Goal: Use online tool/utility: Use online tool/utility

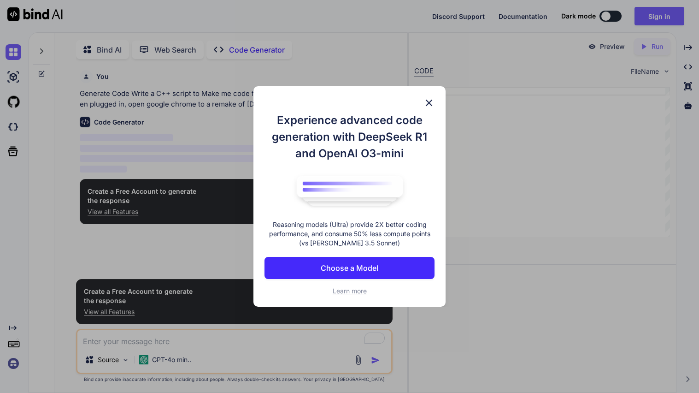
click at [426, 100] on img at bounding box center [429, 102] width 11 height 11
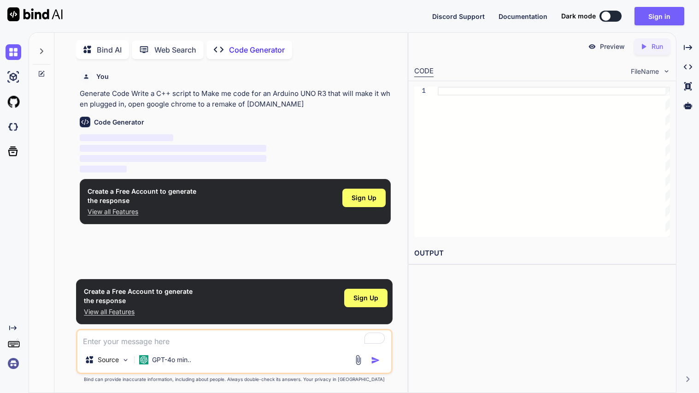
scroll to position [3, 0]
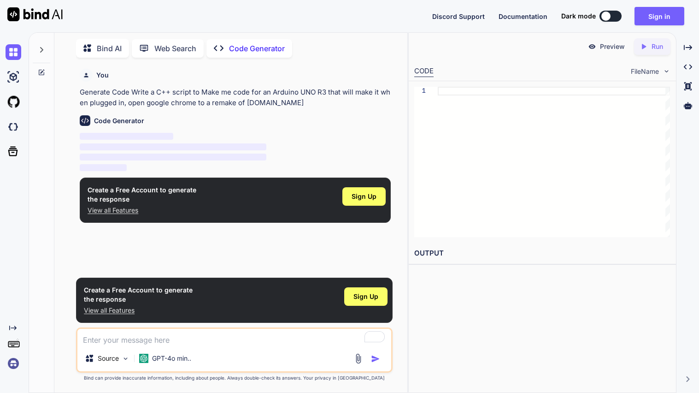
type textarea "x"
click at [367, 198] on span "Sign Up" at bounding box center [364, 196] width 25 height 9
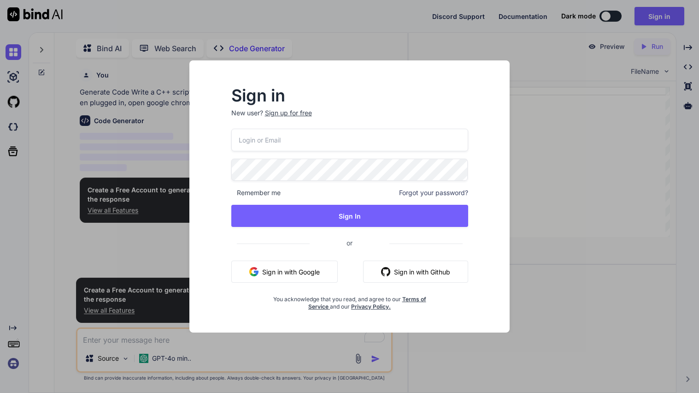
click at [305, 272] on button "Sign in with Google" at bounding box center [284, 271] width 106 height 22
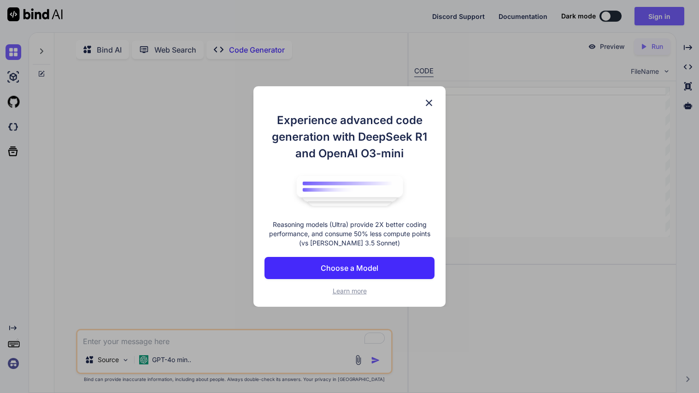
type textarea "x"
click at [432, 105] on img at bounding box center [429, 102] width 11 height 11
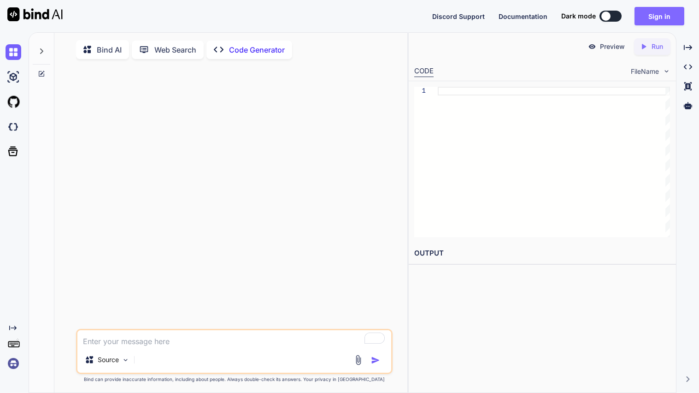
click at [654, 17] on button "Sign in" at bounding box center [660, 16] width 50 height 18
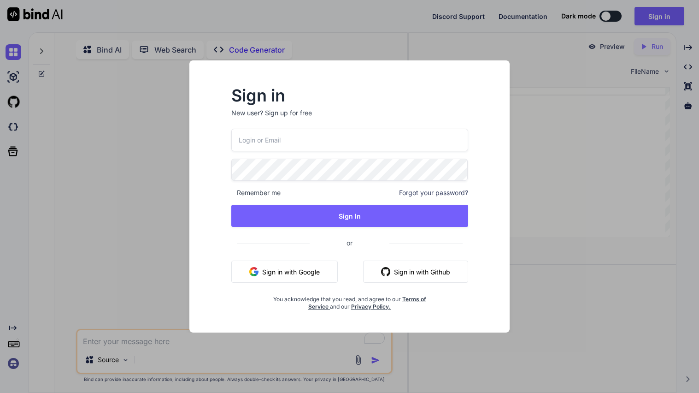
click at [288, 266] on button "Sign in with Google" at bounding box center [284, 271] width 106 height 22
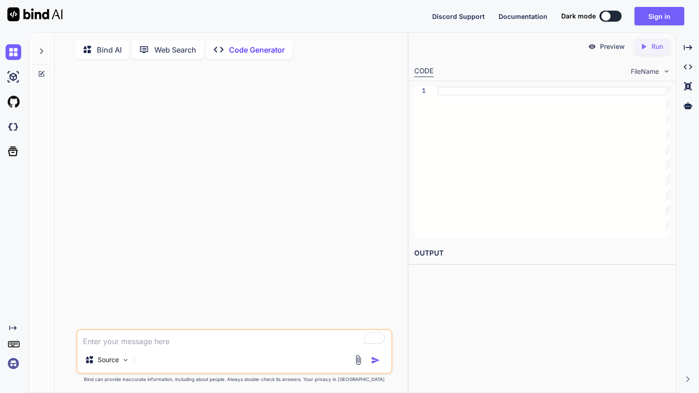
click at [207, 303] on div at bounding box center [235, 197] width 315 height 262
click at [57, 14] on img at bounding box center [34, 14] width 55 height 14
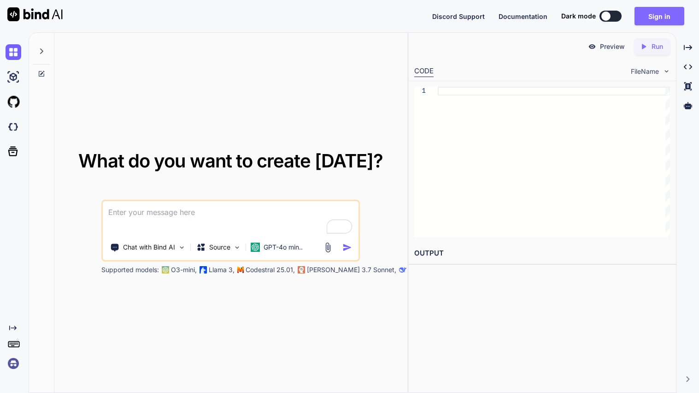
click at [650, 18] on button "Sign in" at bounding box center [660, 16] width 50 height 18
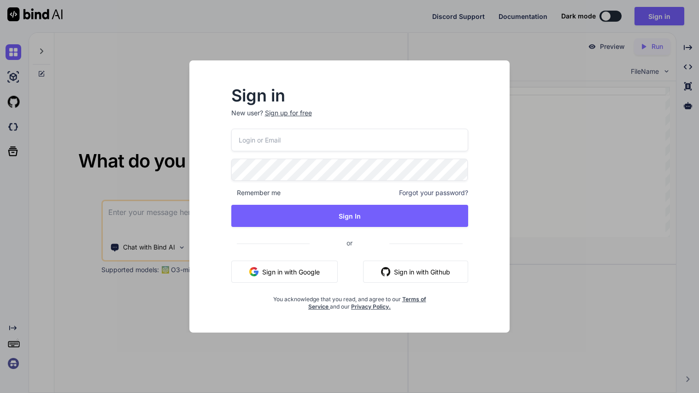
click at [324, 270] on button "Sign in with Google" at bounding box center [284, 271] width 106 height 22
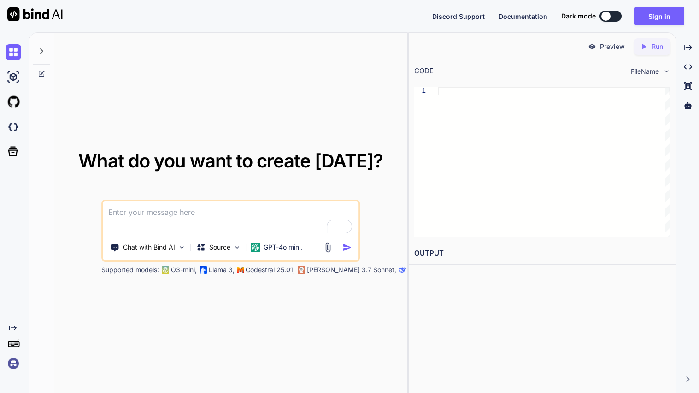
click at [617, 16] on button at bounding box center [611, 16] width 22 height 11
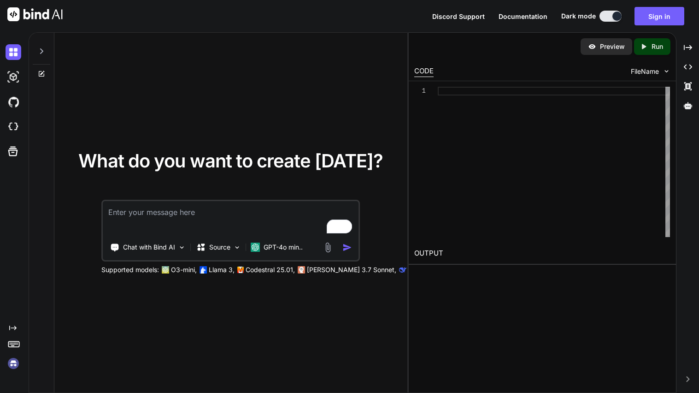
click at [273, 214] on textarea "To enrich screen reader interactions, please activate Accessibility in Grammarl…" at bounding box center [231, 218] width 256 height 34
click at [18, 106] on img at bounding box center [14, 102] width 16 height 16
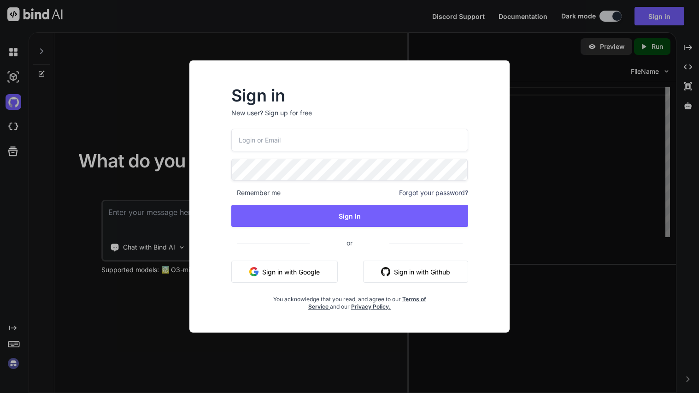
click at [430, 275] on button "Sign in with Github" at bounding box center [415, 271] width 105 height 22
click at [407, 276] on button "Sign in with Github" at bounding box center [415, 271] width 105 height 22
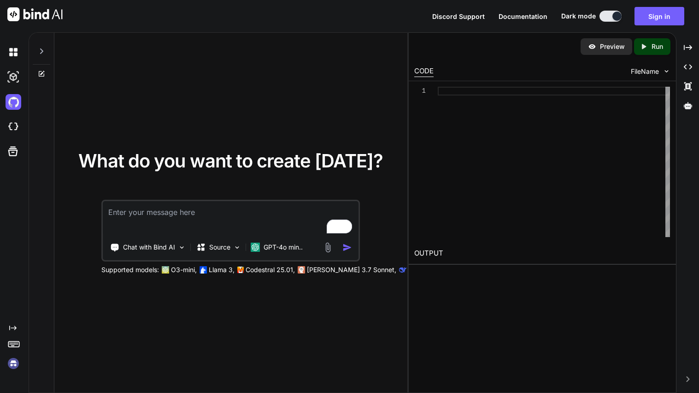
click at [245, 208] on textarea "To enrich screen reader interactions, please activate Accessibility in Grammarl…" at bounding box center [231, 218] width 256 height 34
click at [244, 215] on textarea "To enrich screen reader interactions, please activate Accessibility in Grammarl…" at bounding box center [231, 218] width 256 height 34
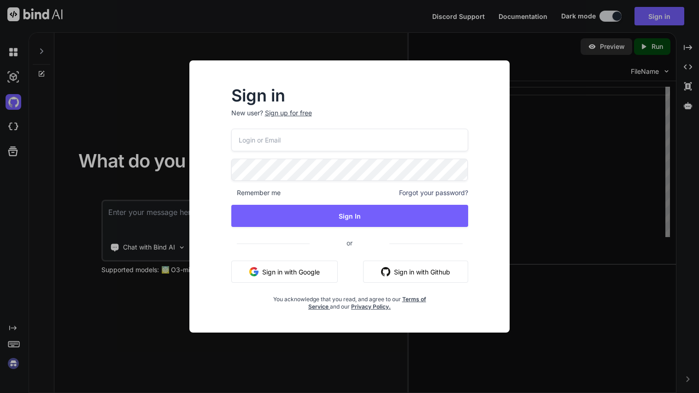
click at [512, 180] on div "Sign in New user? Sign up for free Remember me Forgot your password? Sign In or…" at bounding box center [350, 196] width 350 height 272
click at [554, 171] on div "Sign in New user? Sign up for free Remember me Forgot your password? Sign In or…" at bounding box center [349, 196] width 699 height 393
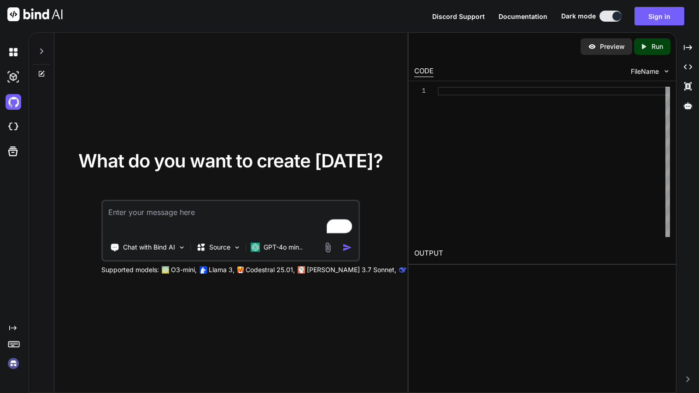
click at [169, 219] on textarea "To enrich screen reader interactions, please activate Accessibility in Grammarl…" at bounding box center [231, 218] width 256 height 34
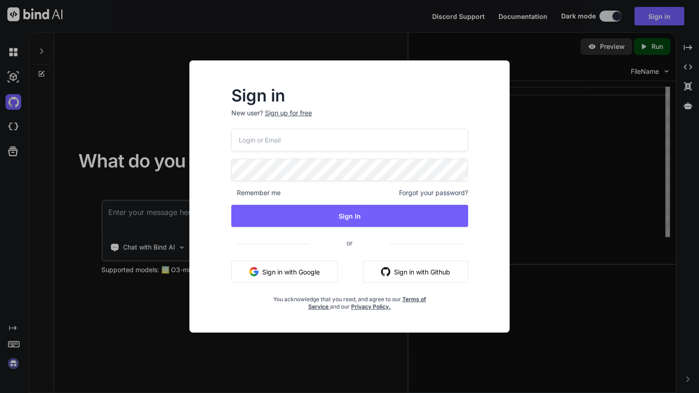
click at [281, 271] on button "Sign in with Google" at bounding box center [284, 271] width 106 height 22
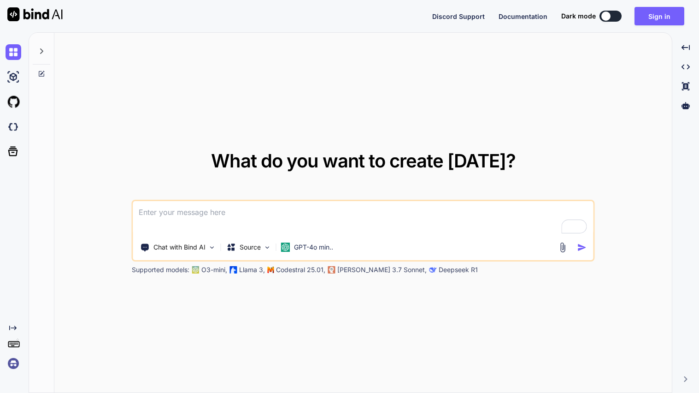
click at [609, 15] on div at bounding box center [606, 16] width 9 height 9
type textarea "x"
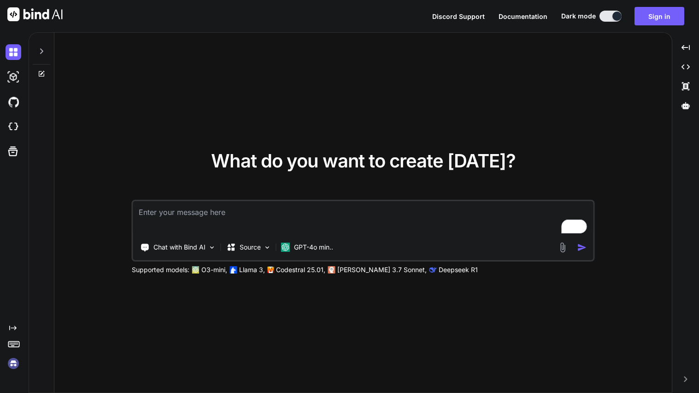
click at [327, 224] on textarea "To enrich screen reader interactions, please activate Accessibility in Grammarl…" at bounding box center [363, 218] width 461 height 34
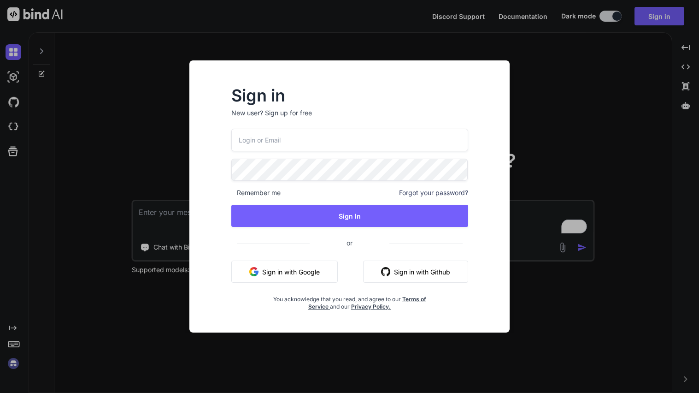
click at [299, 273] on button "Sign in with Google" at bounding box center [284, 271] width 106 height 22
